Goal: Task Accomplishment & Management: Use online tool/utility

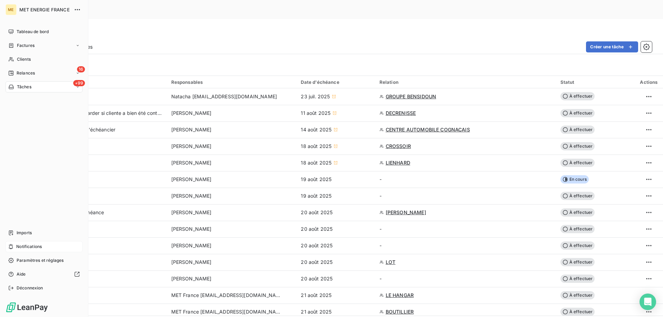
click at [32, 247] on span "Notifications" at bounding box center [29, 247] width 26 height 6
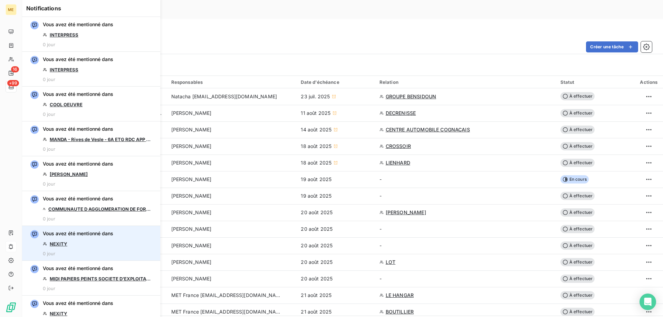
click at [61, 246] on link "NEXITY" at bounding box center [59, 244] width 18 height 6
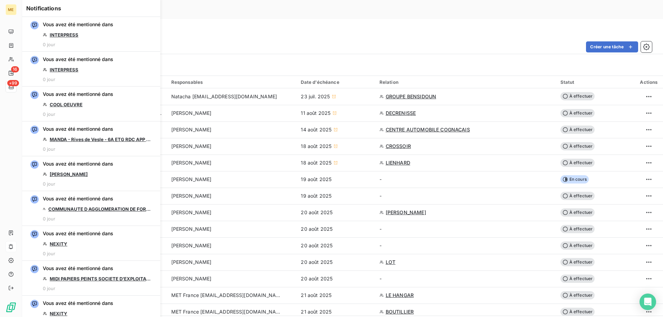
click at [386, 58] on div "Filtrer" at bounding box center [339, 64] width 613 height 13
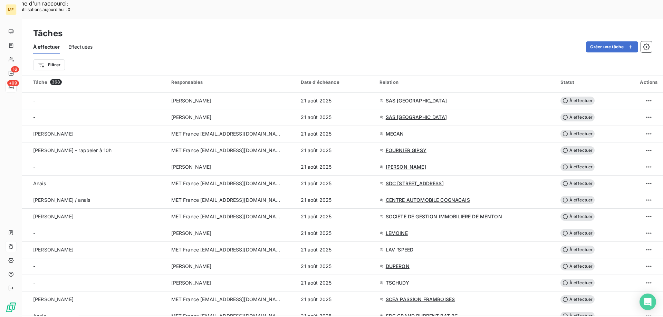
scroll to position [656, 0]
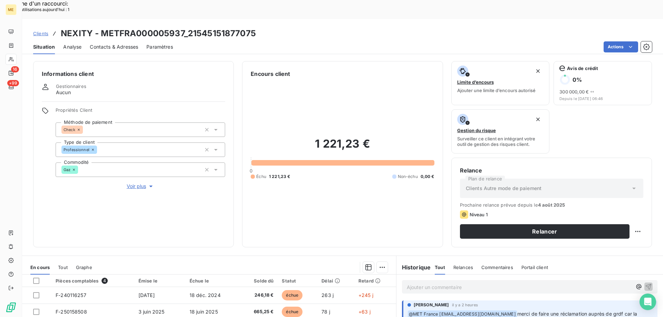
scroll to position [35, 0]
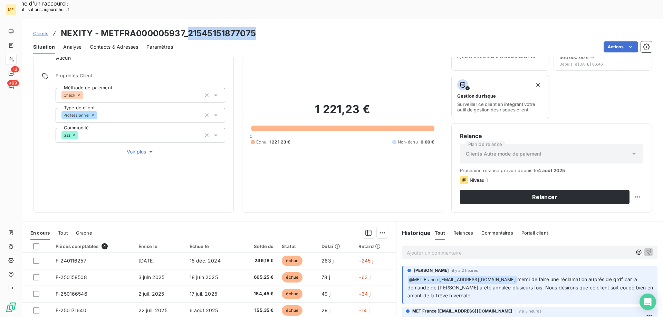
drag, startPoint x: 186, startPoint y: 15, endPoint x: 256, endPoint y: 16, distance: 70.1
click at [256, 27] on div "Clients NEXITY - METFRA000005937_21545151877075" at bounding box center [342, 33] width 641 height 12
copy h3 "21545151877075"
click at [448, 241] on div "Ajouter un commentaire ﻿" at bounding box center [529, 252] width 266 height 25
click at [449, 249] on p "Ajouter un commentaire ﻿" at bounding box center [519, 253] width 225 height 9
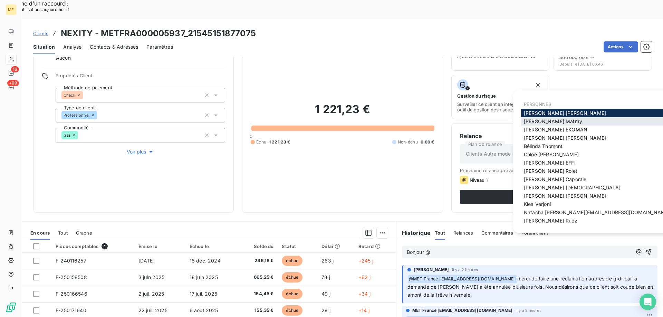
click at [549, 123] on span "Amélie Matray" at bounding box center [553, 121] width 58 height 6
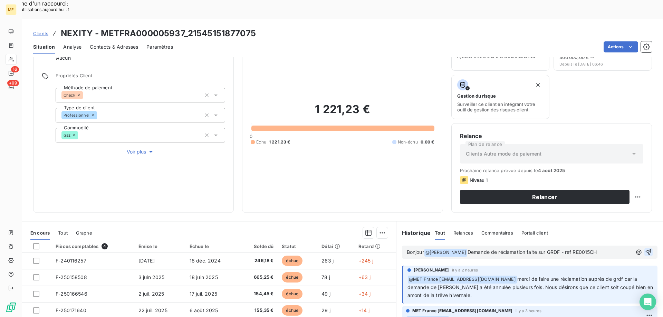
click at [645, 249] on icon "button" at bounding box center [648, 252] width 7 height 7
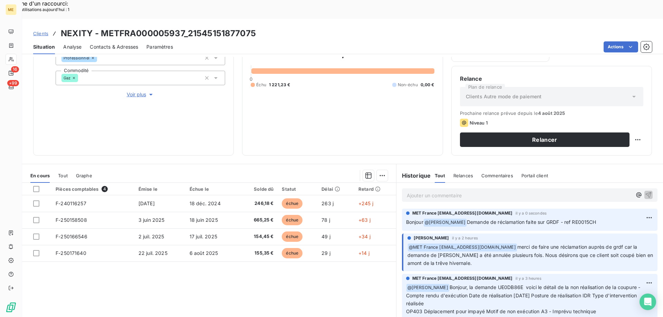
scroll to position [92, 0]
copy span "RE0015CH"
drag, startPoint x: 594, startPoint y: 204, endPoint x: 564, endPoint y: 200, distance: 30.2
click at [564, 218] on p "Bonjour @ Amélie Matray Demande de réclamation faite sur GRDF - ref RE0015CH" at bounding box center [529, 222] width 247 height 8
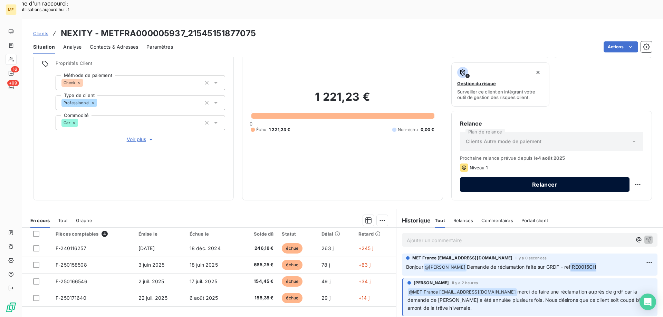
scroll to position [0, 0]
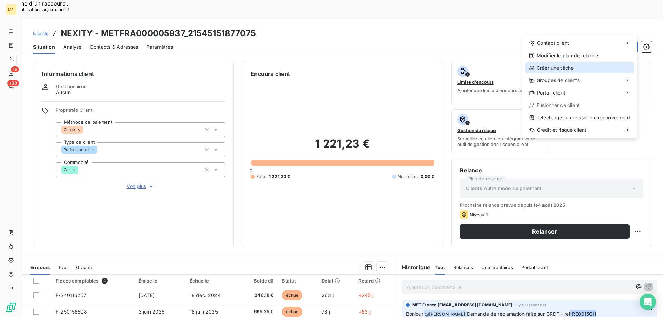
click at [606, 67] on div "Créer une tâche" at bounding box center [579, 67] width 109 height 11
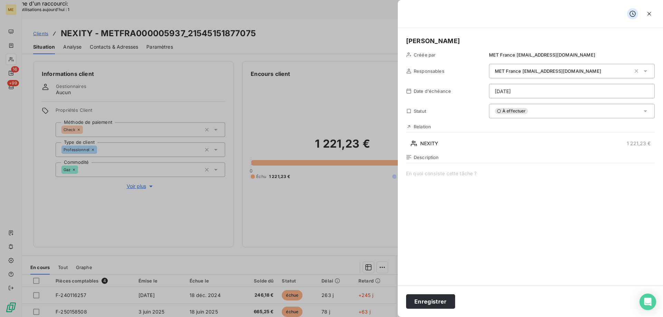
click at [498, 198] on span at bounding box center [530, 236] width 249 height 133
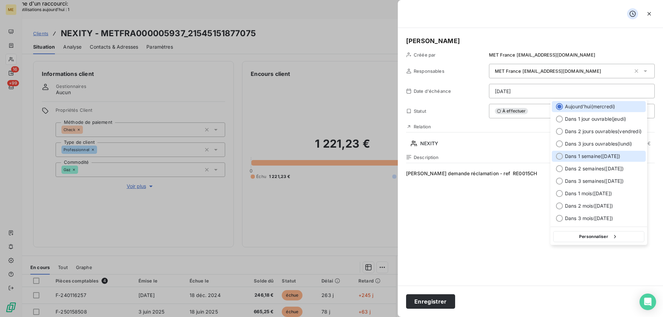
click at [562, 158] on div at bounding box center [559, 156] width 7 height 7
type input "27/08/2025"
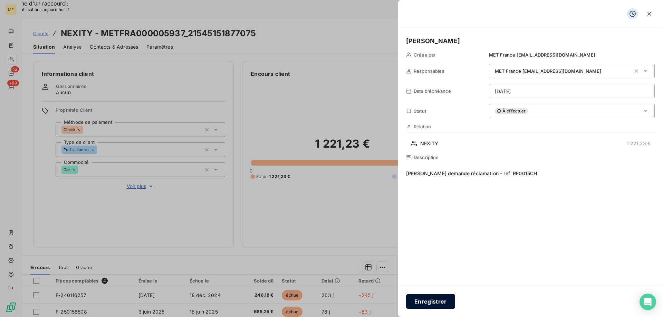
click at [435, 308] on button "Enregistrer" at bounding box center [430, 301] width 49 height 14
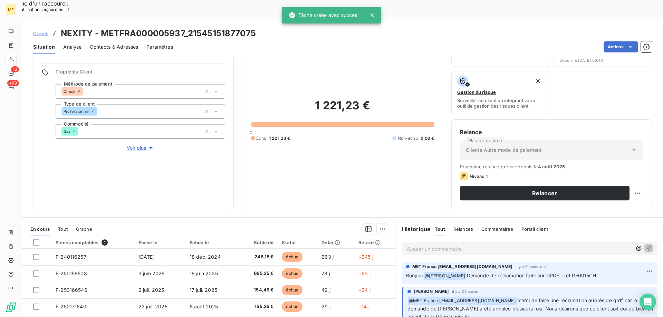
scroll to position [92, 0]
